Goal: Information Seeking & Learning: Learn about a topic

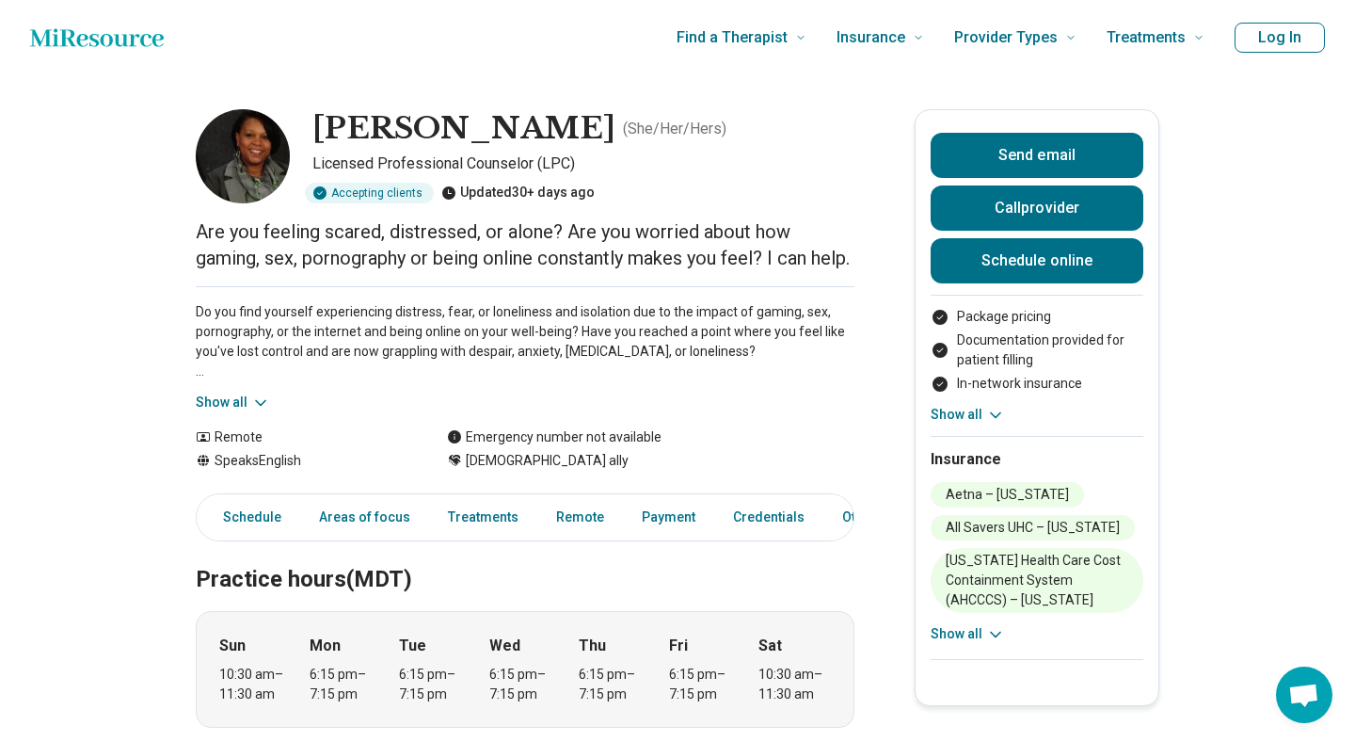
click at [258, 412] on icon at bounding box center [260, 402] width 19 height 19
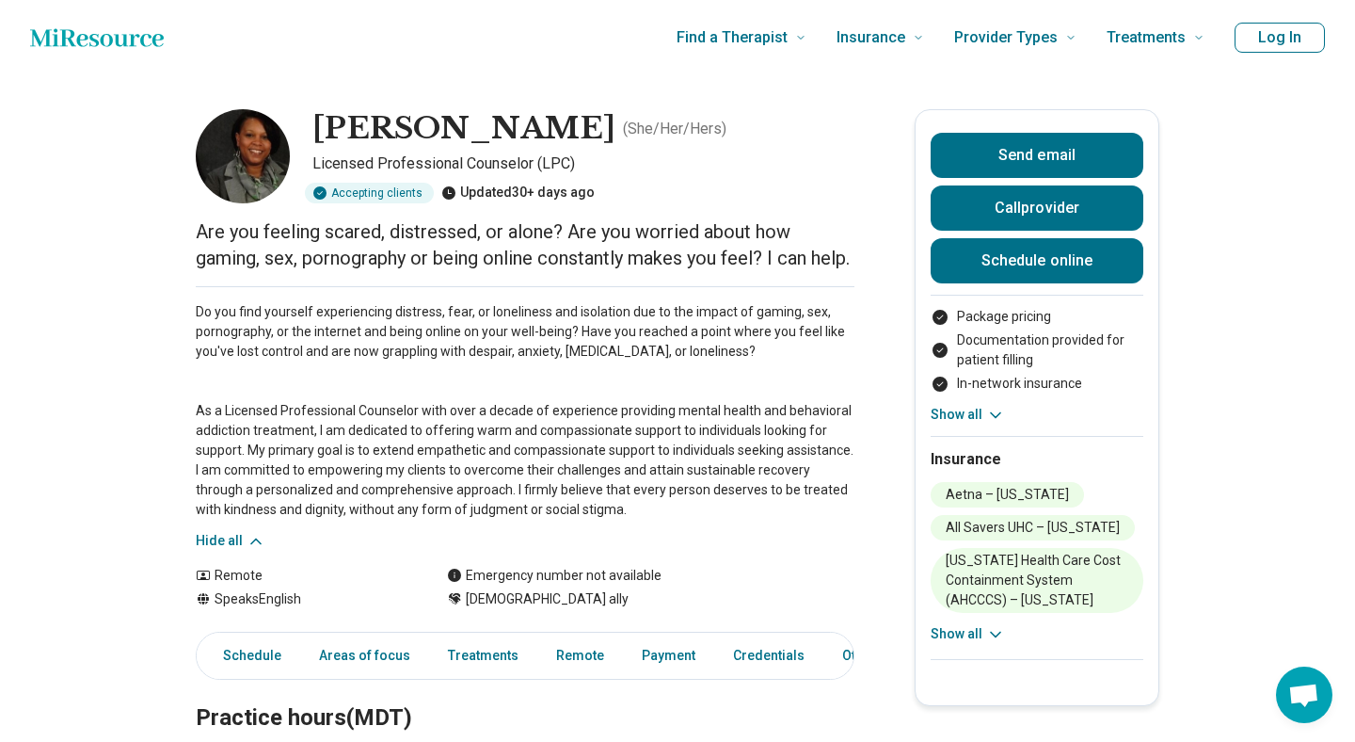
click at [390, 456] on p "Do you find yourself experiencing distress, fear, or loneliness and isolation d…" at bounding box center [525, 410] width 659 height 217
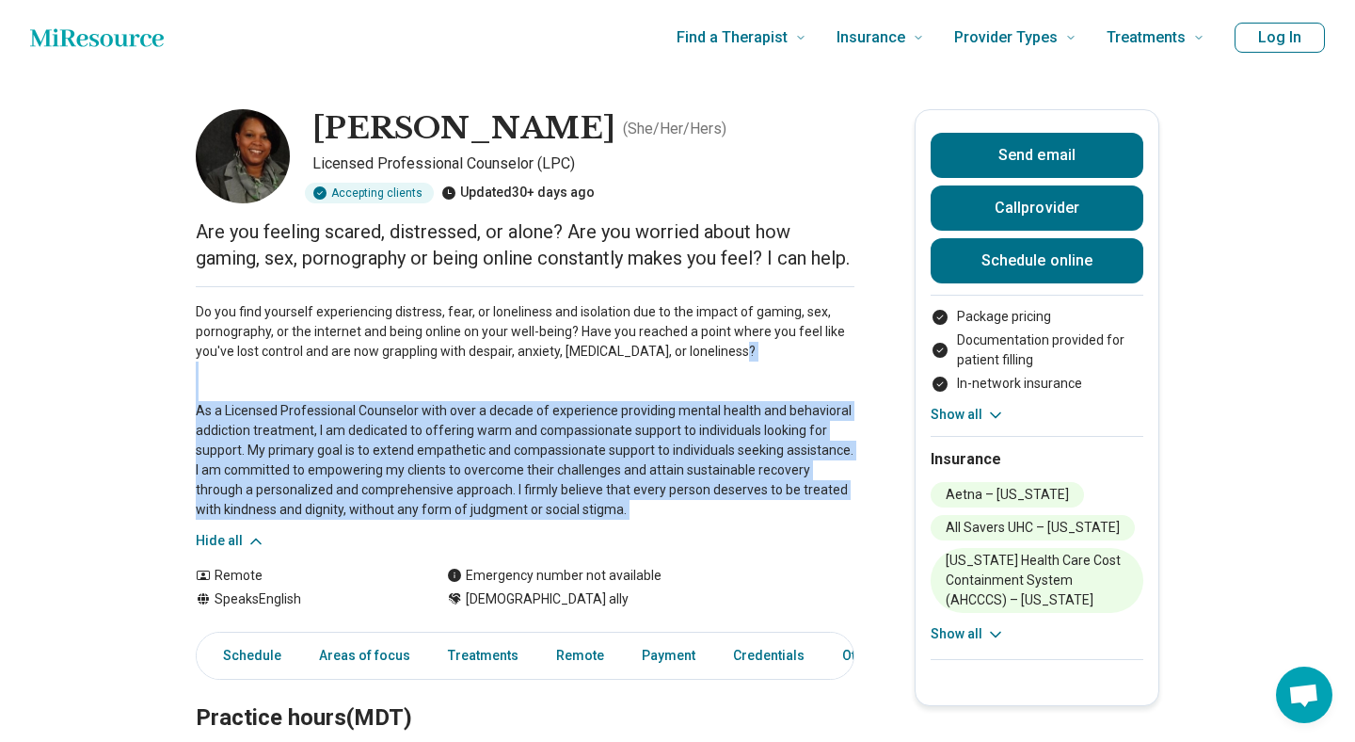
click at [390, 456] on p "Do you find yourself experiencing distress, fear, or loneliness and isolation d…" at bounding box center [525, 410] width 659 height 217
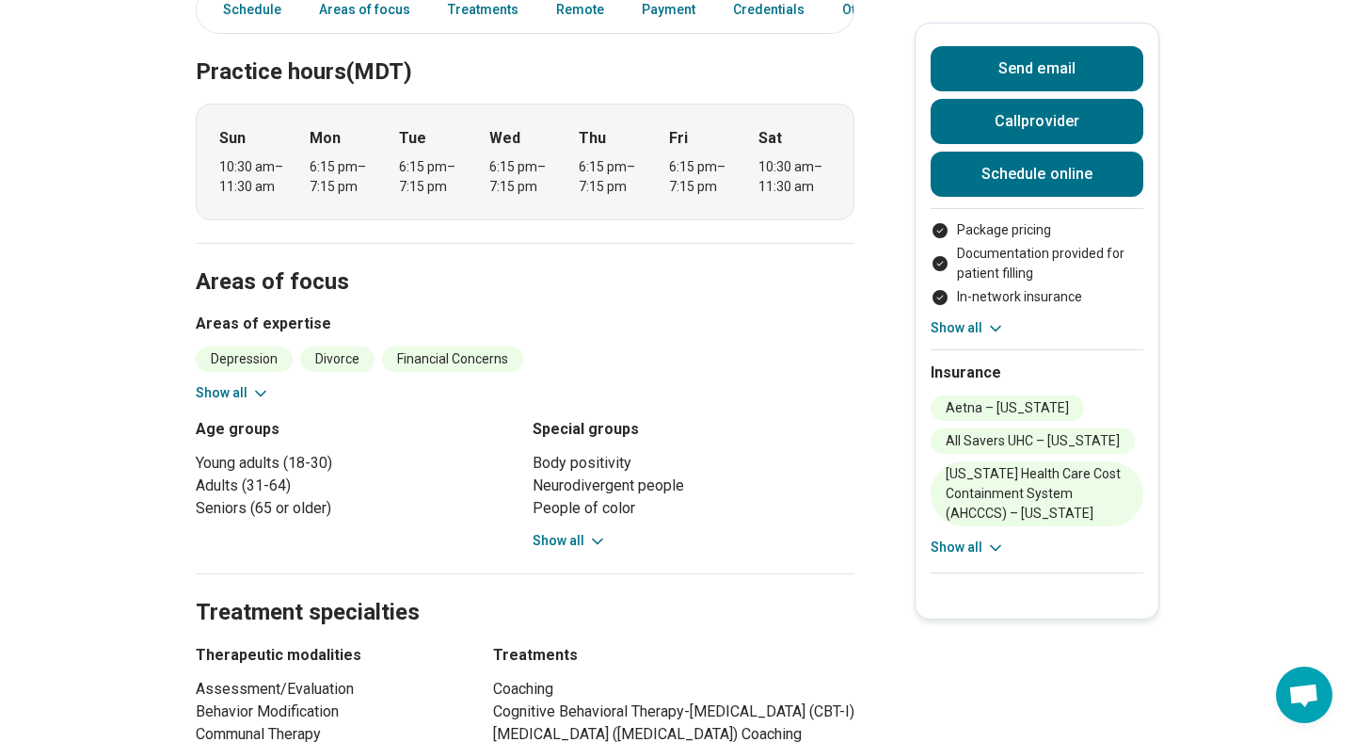
scroll to position [652, 0]
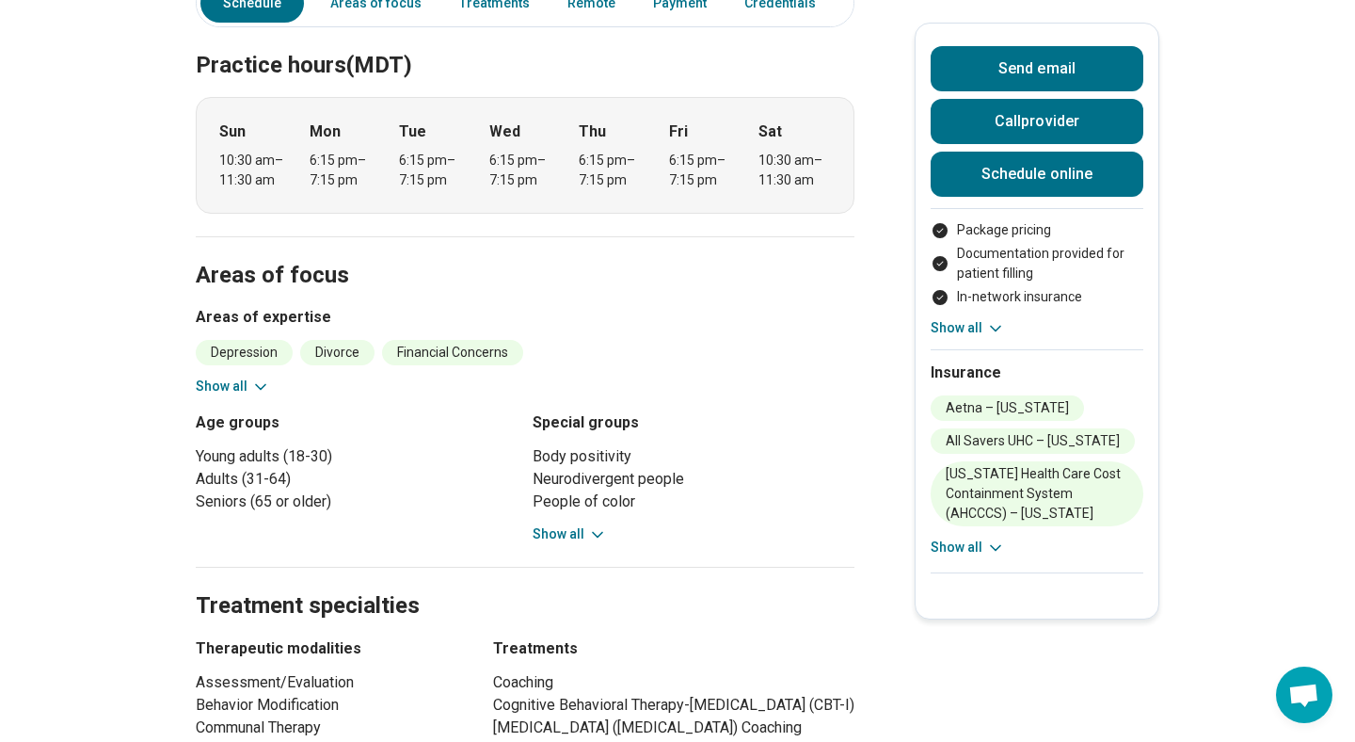
click at [548, 544] on button "Show all" at bounding box center [570, 534] width 74 height 20
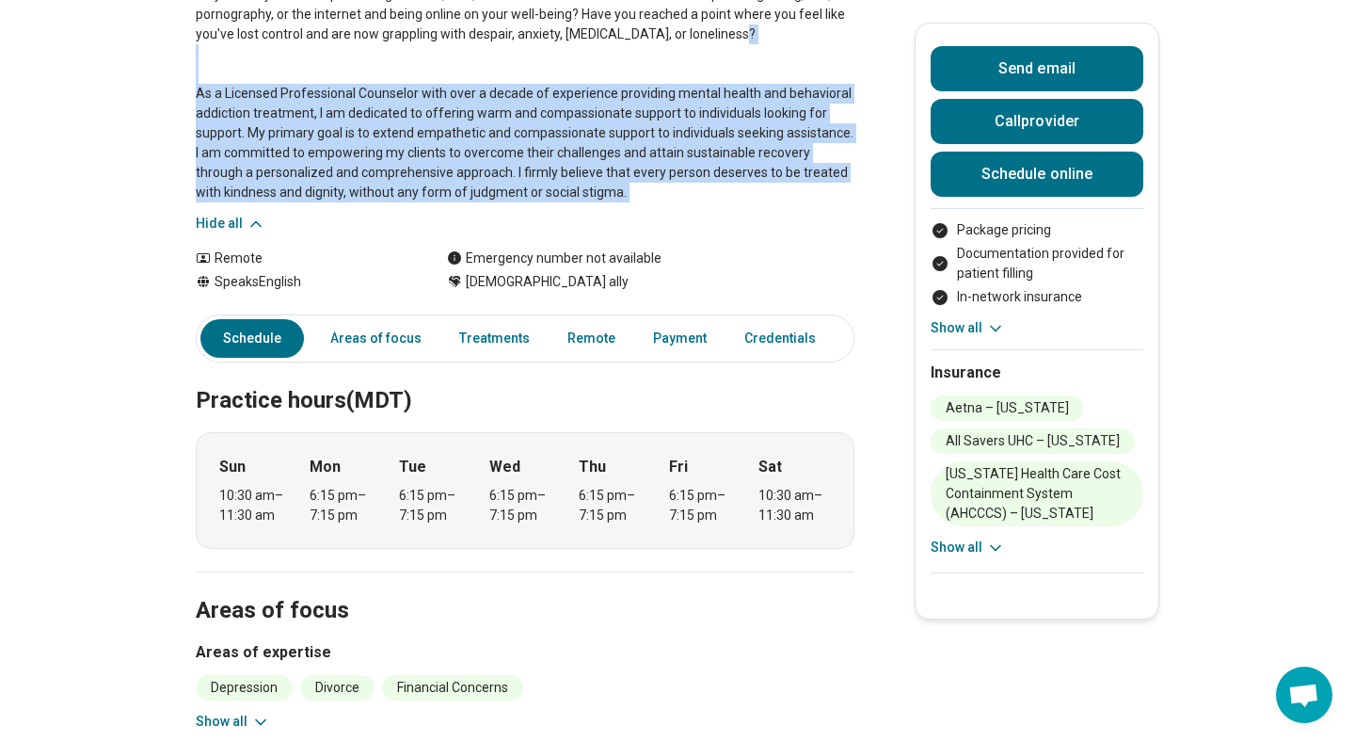
scroll to position [0, 0]
